Goal: Task Accomplishment & Management: Manage account settings

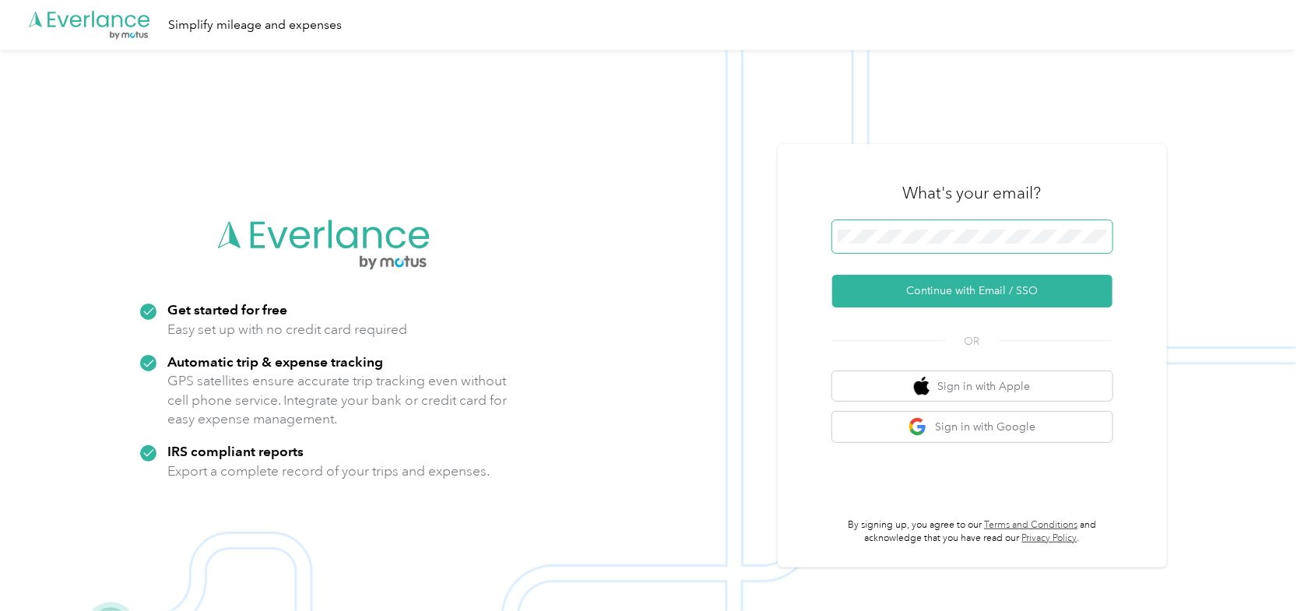
click at [884, 226] on span at bounding box center [972, 236] width 280 height 33
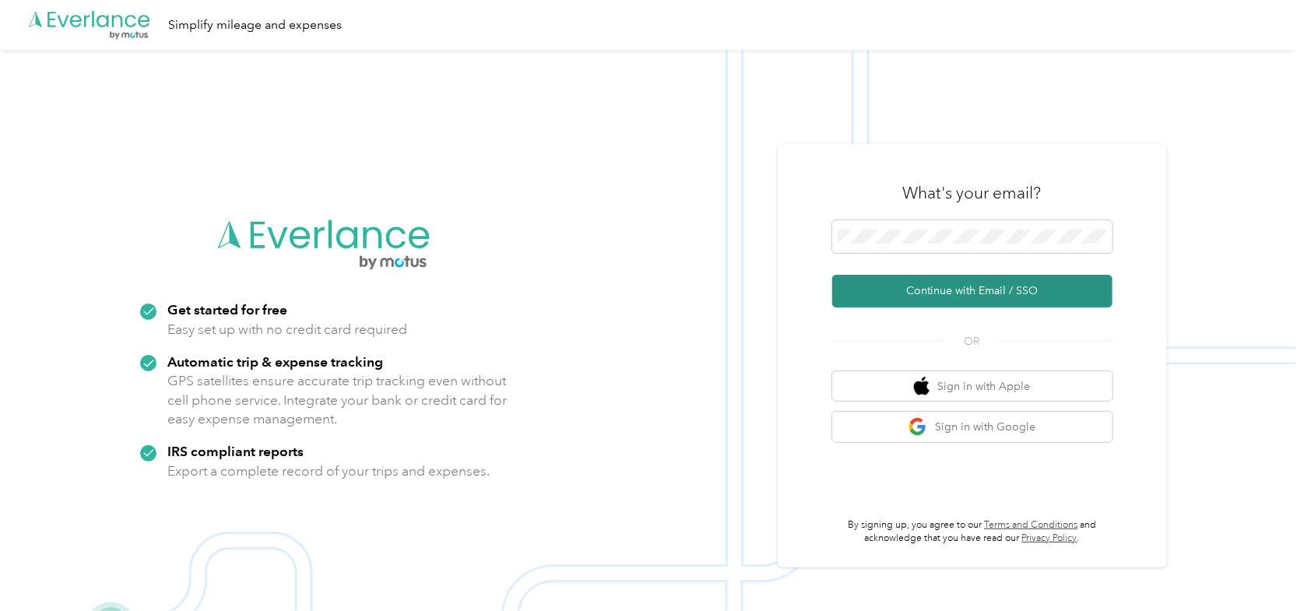
click at [915, 292] on button "Continue with Email / SSO" at bounding box center [972, 291] width 280 height 33
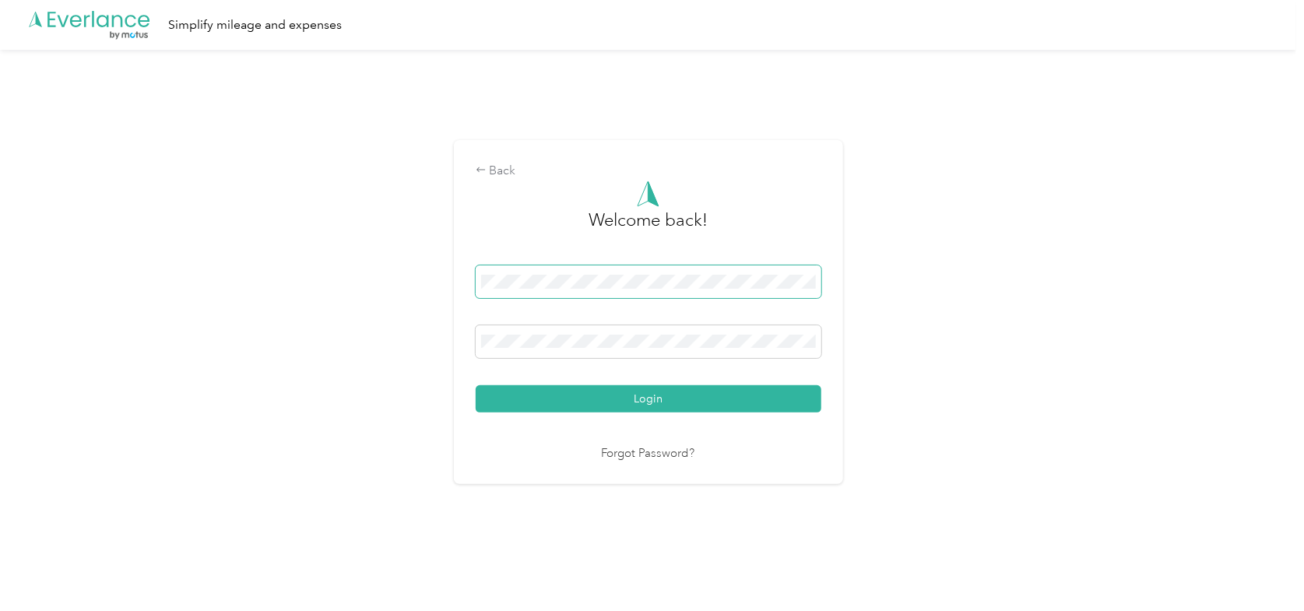
click at [476, 385] on button "Login" at bounding box center [649, 398] width 346 height 27
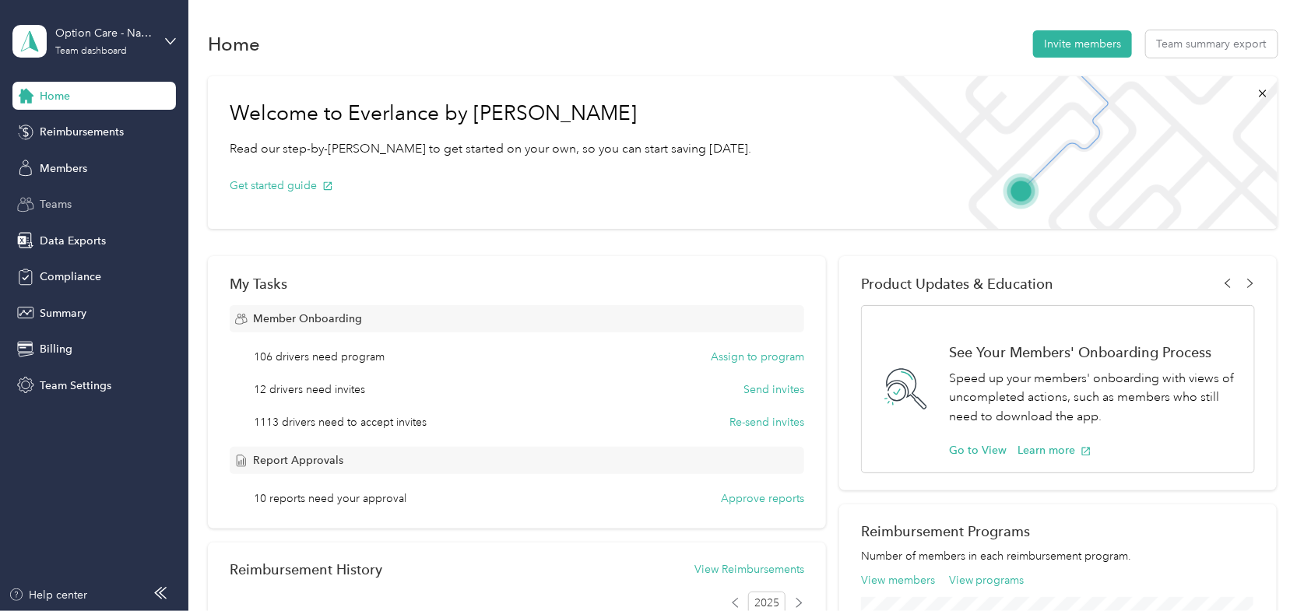
drag, startPoint x: 77, startPoint y: 209, endPoint x: 90, endPoint y: 209, distance: 12.5
click at [77, 209] on div "Teams" at bounding box center [93, 205] width 163 height 28
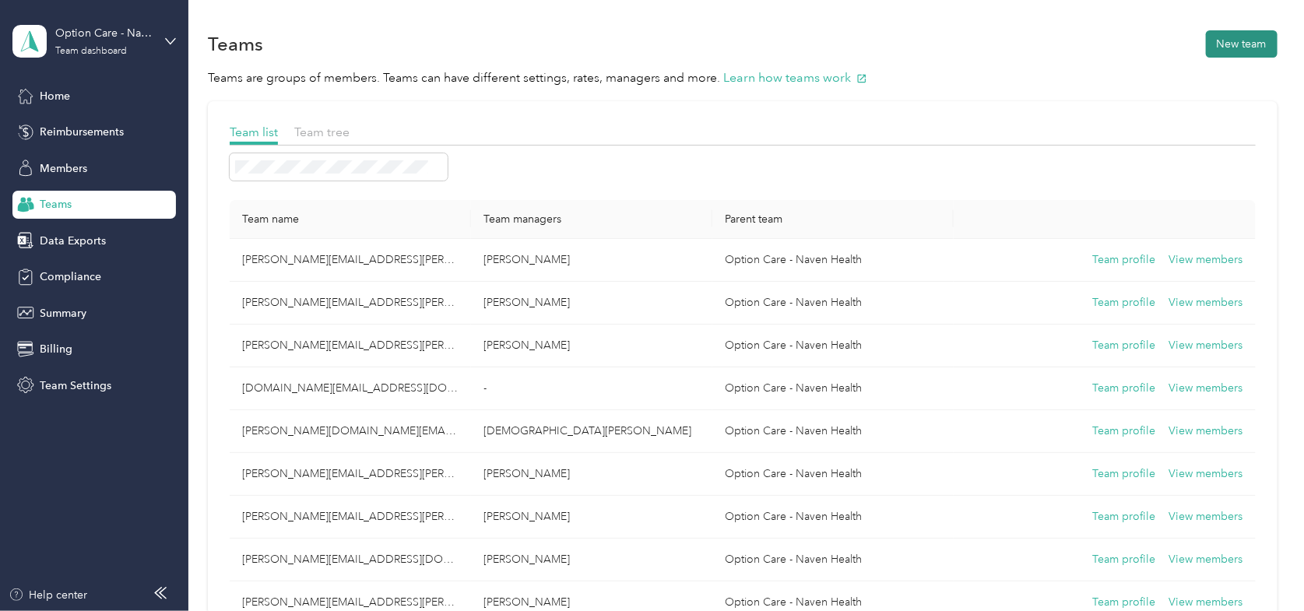
click at [1221, 54] on button "New team" at bounding box center [1242, 43] width 72 height 27
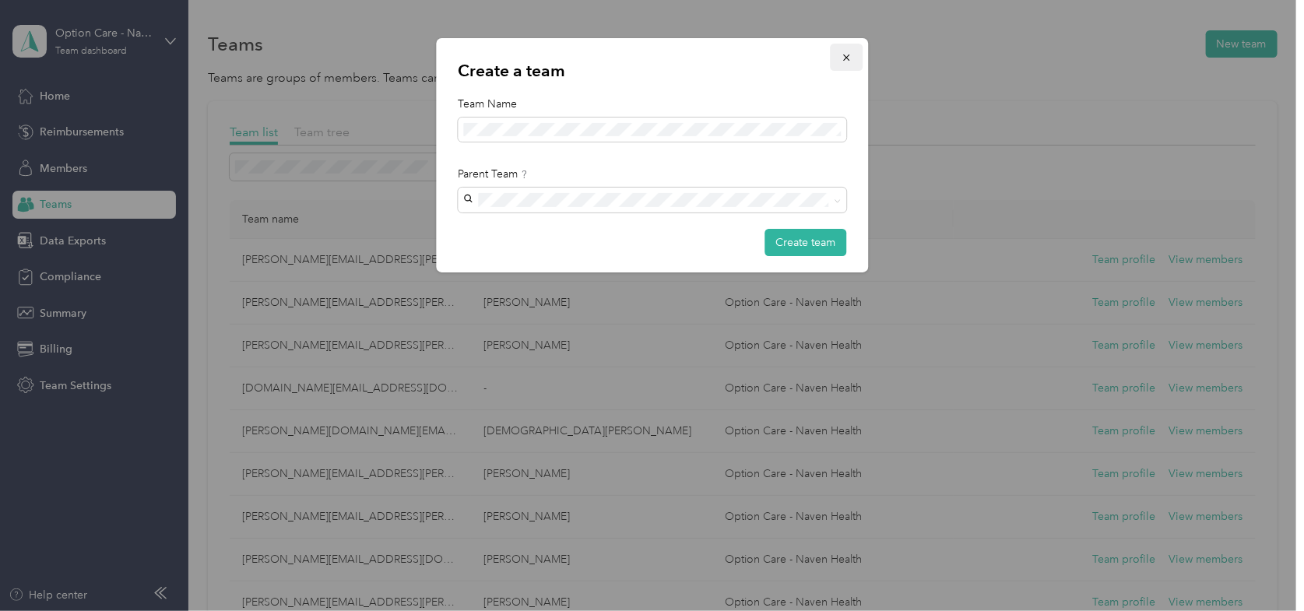
click at [849, 54] on icon "button" at bounding box center [846, 57] width 11 height 11
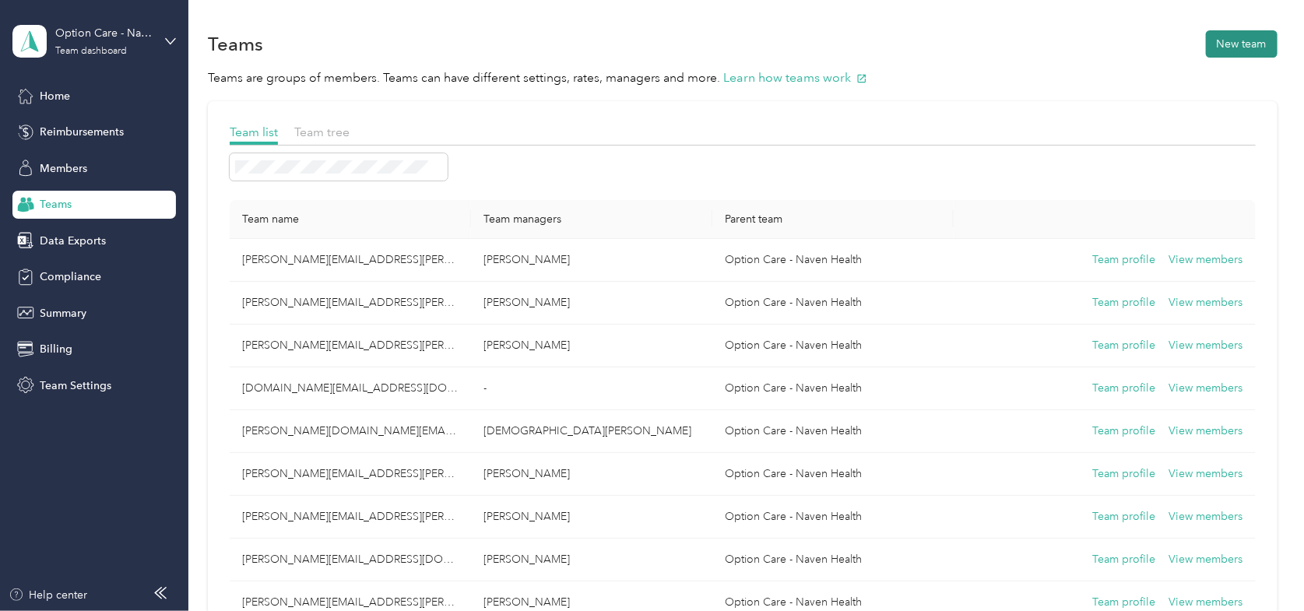
click at [1244, 45] on button "New team" at bounding box center [1242, 43] width 72 height 27
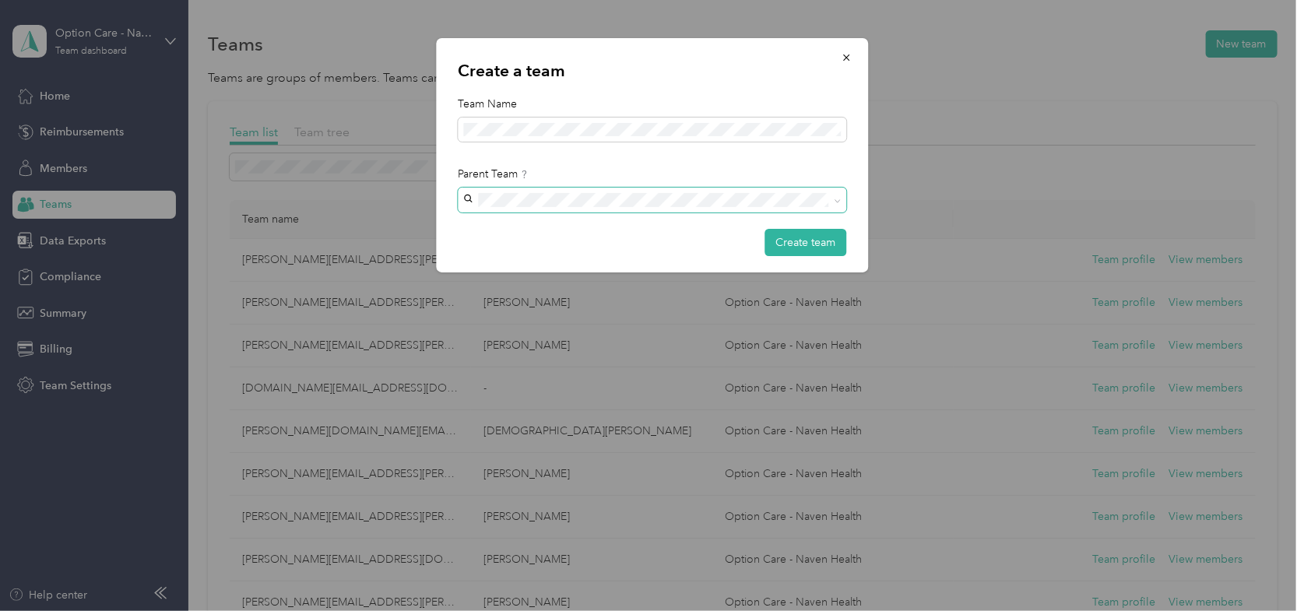
click at [835, 201] on icon at bounding box center [837, 201] width 7 height 7
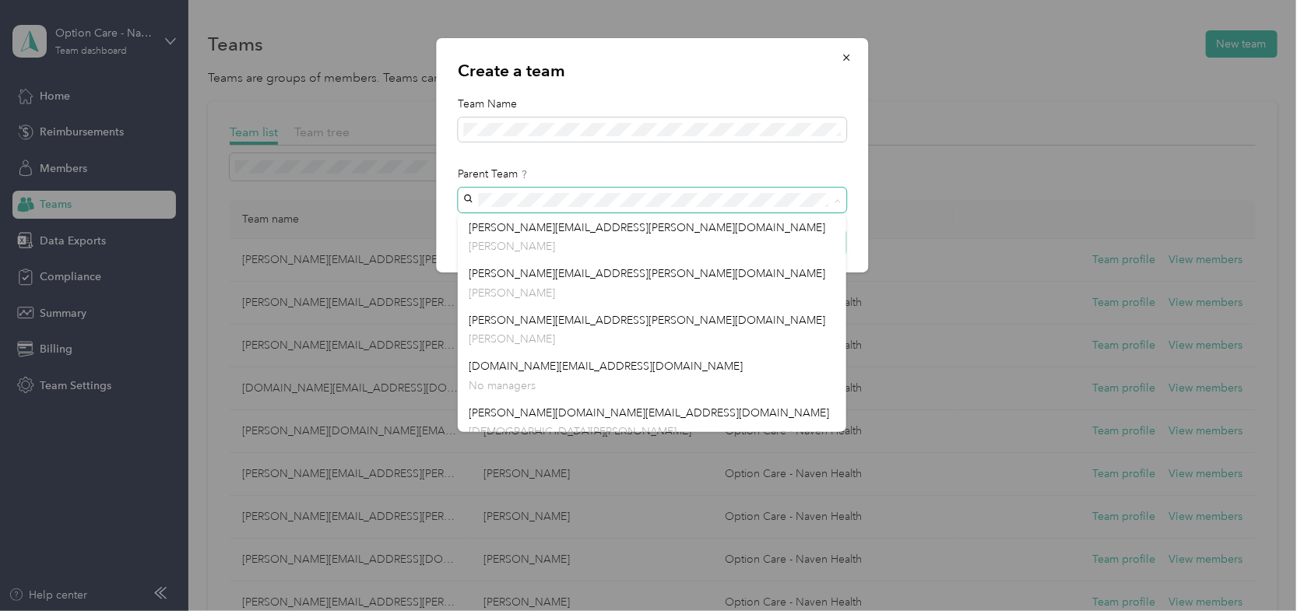
click at [835, 201] on icon at bounding box center [837, 200] width 5 height 3
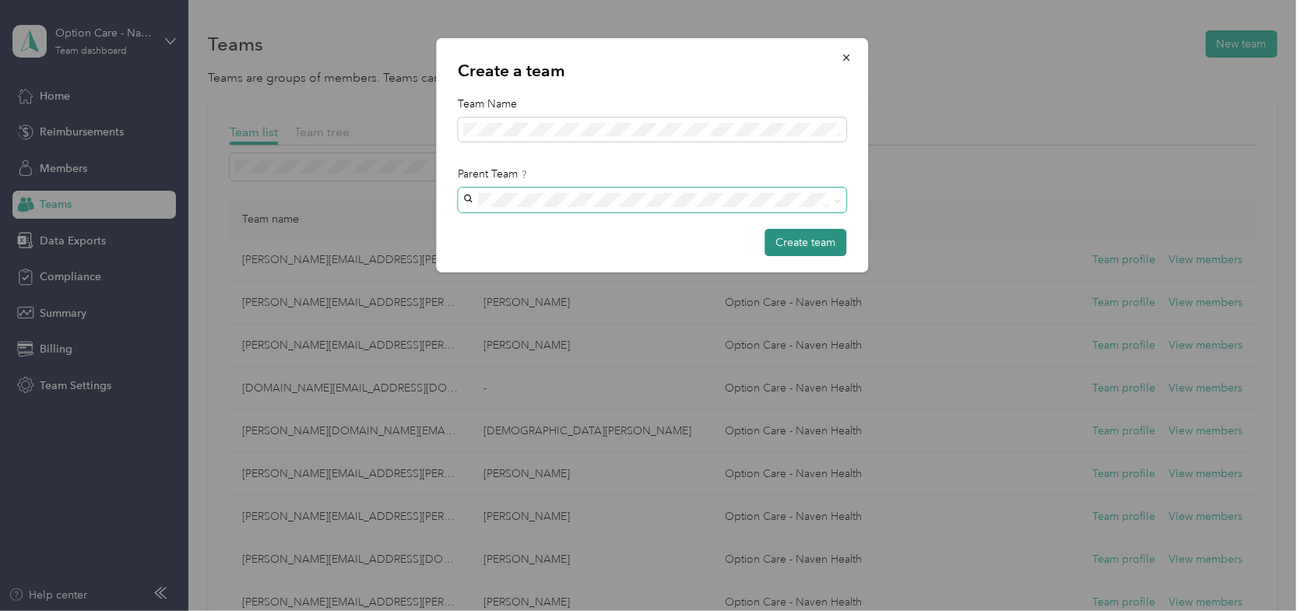
click at [817, 241] on button "Create team" at bounding box center [805, 242] width 82 height 27
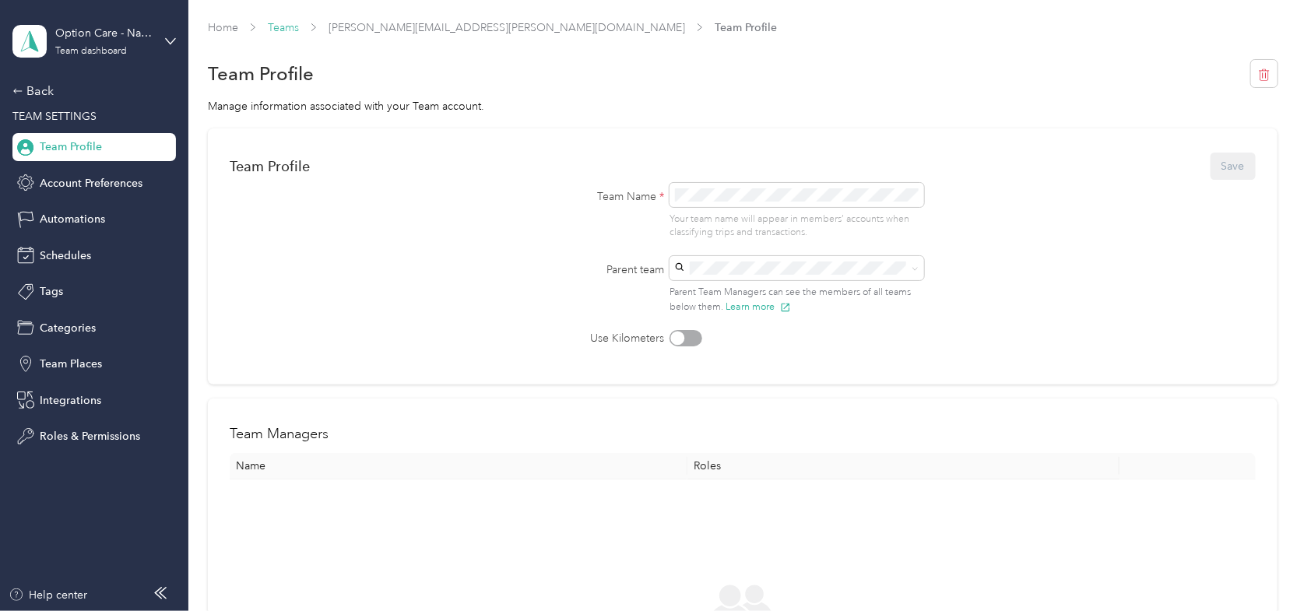
click at [287, 26] on link "Teams" at bounding box center [283, 27] width 31 height 13
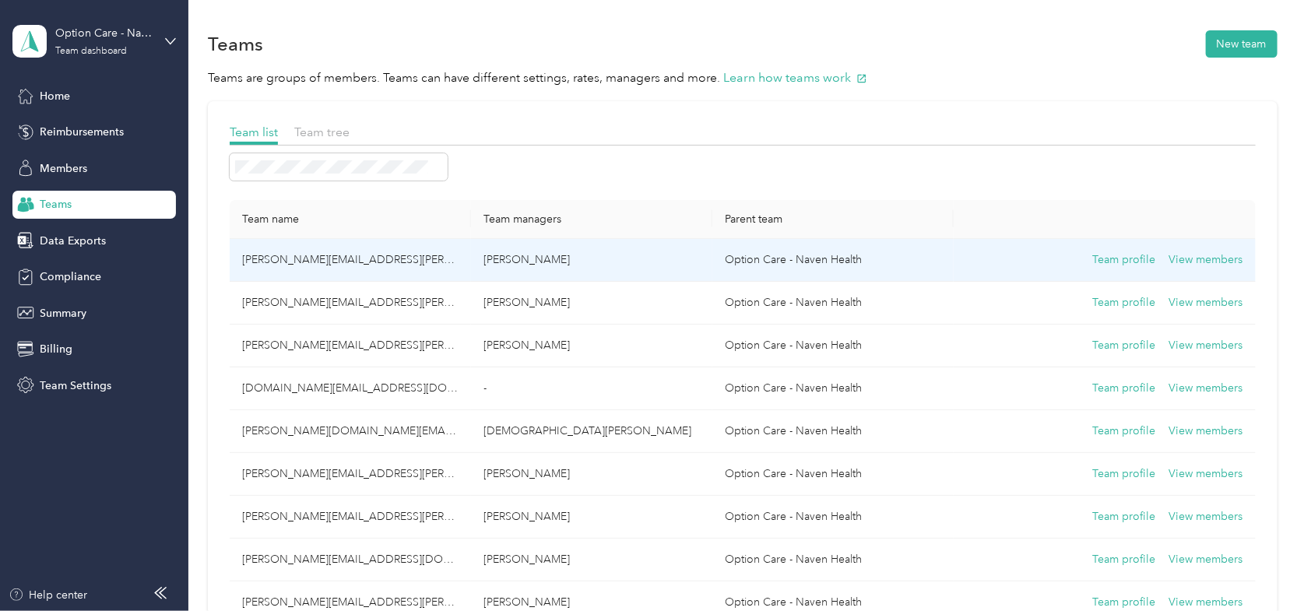
click at [307, 251] on td "[PERSON_NAME][EMAIL_ADDRESS][PERSON_NAME][DOMAIN_NAME]" at bounding box center [350, 260] width 241 height 43
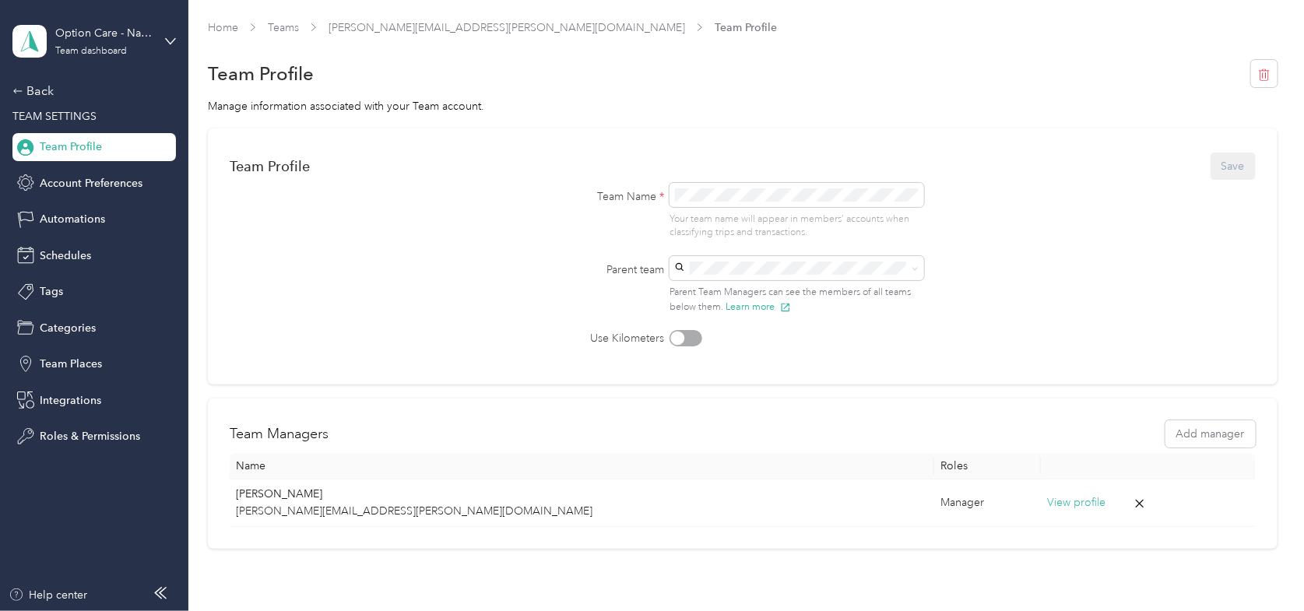
click at [300, 26] on div "Home Teams [PERSON_NAME][EMAIL_ADDRESS][PERSON_NAME][DOMAIN_NAME] Team Profile" at bounding box center [743, 27] width 1070 height 16
click at [286, 28] on link "Teams" at bounding box center [283, 27] width 31 height 13
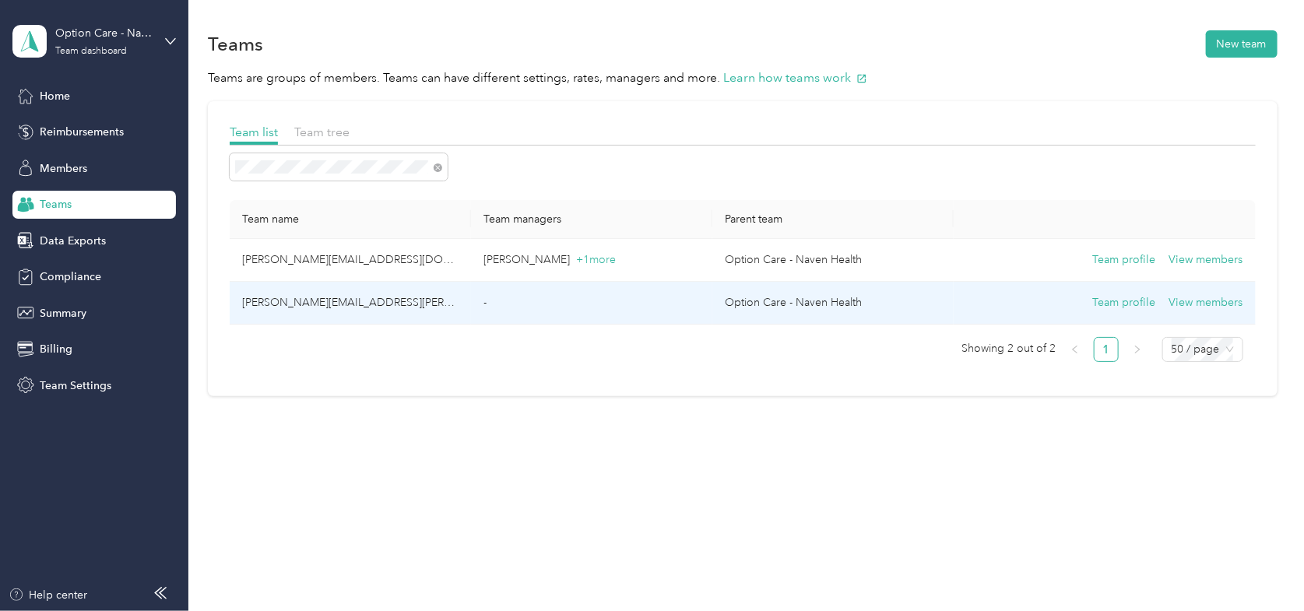
click at [367, 299] on td "[PERSON_NAME][EMAIL_ADDRESS][PERSON_NAME][DOMAIN_NAME]" at bounding box center [350, 303] width 241 height 43
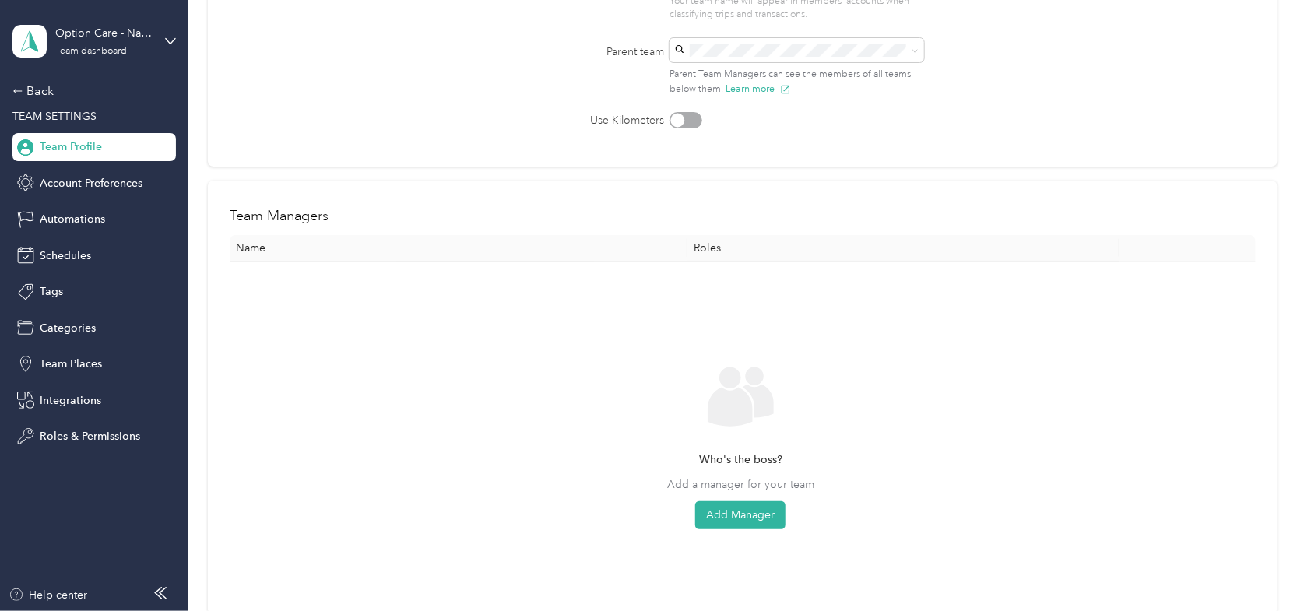
scroll to position [234, 0]
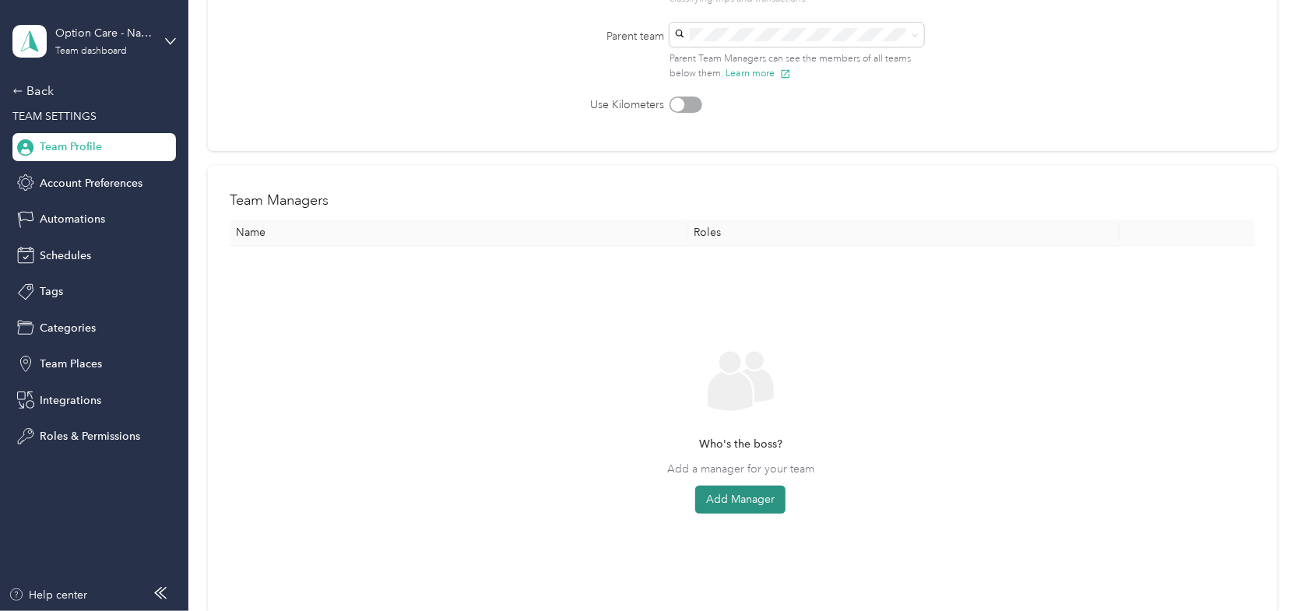
click at [755, 501] on button "Add Manager" at bounding box center [740, 500] width 90 height 28
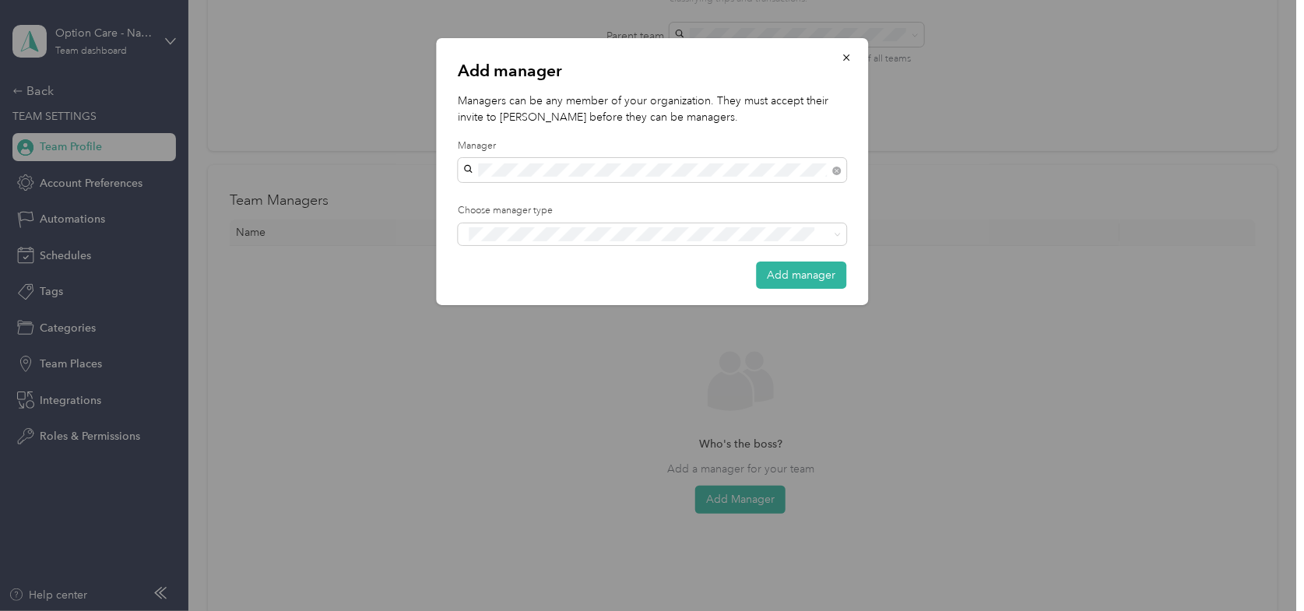
click at [545, 197] on span "[PERSON_NAME]" at bounding box center [512, 191] width 86 height 13
click at [515, 293] on button "Manager" at bounding box center [500, 291] width 62 height 19
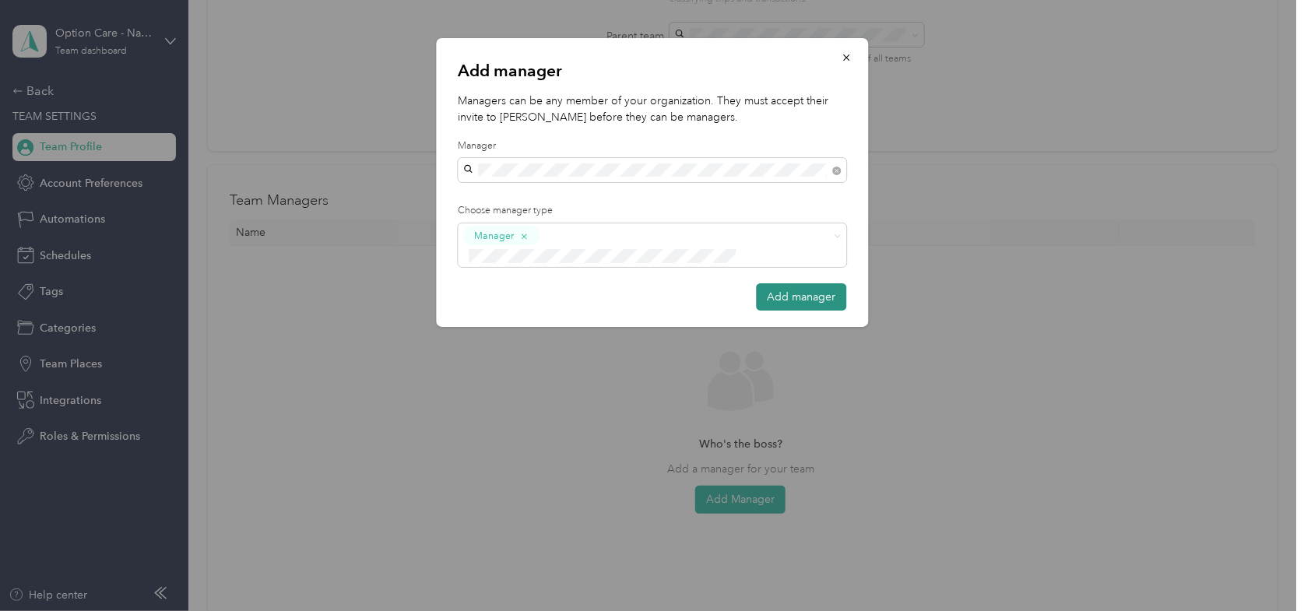
click at [787, 283] on button "Add manager" at bounding box center [801, 296] width 90 height 27
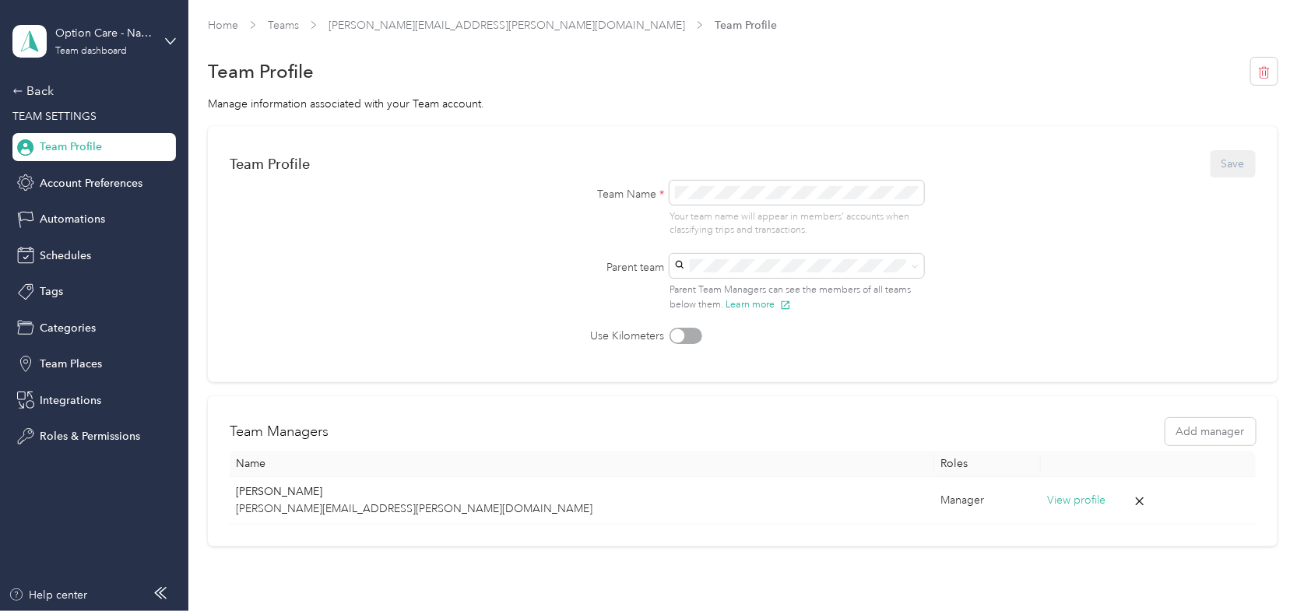
scroll to position [0, 0]
click at [281, 29] on link "Teams" at bounding box center [283, 27] width 31 height 13
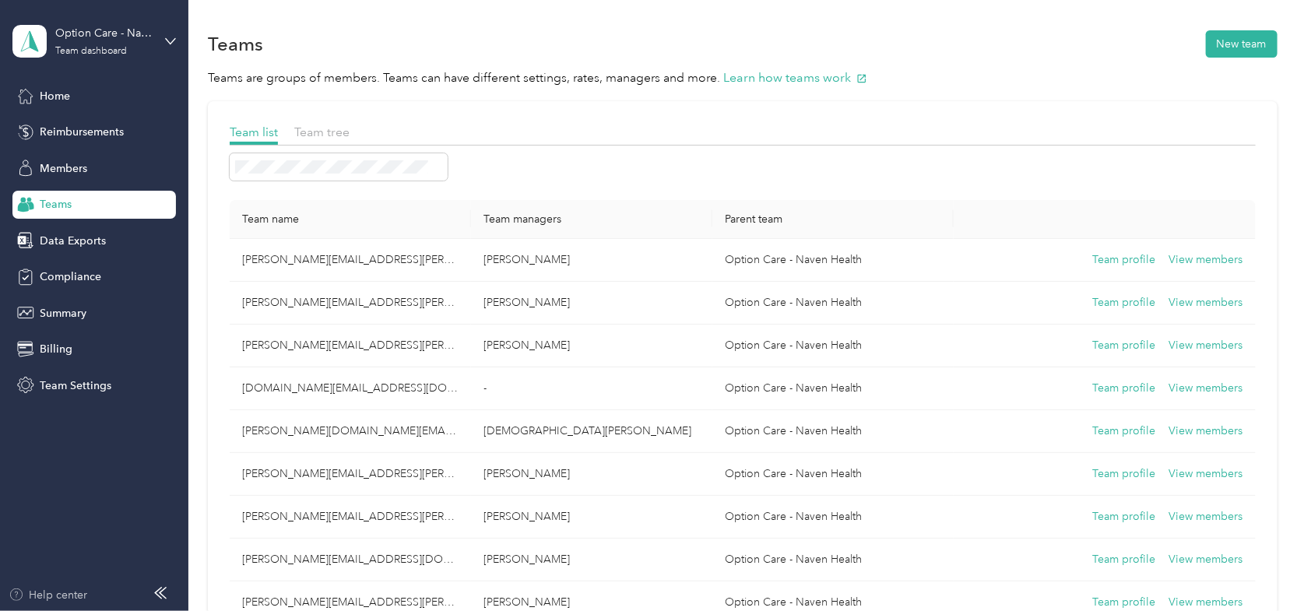
click at [65, 595] on div "Help center" at bounding box center [48, 595] width 79 height 16
click at [81, 44] on div "Option Care - Naven Health Team dashboard" at bounding box center [103, 40] width 97 height 31
click at [82, 195] on div "Log out" at bounding box center [56, 194] width 60 height 16
